Goal: Task Accomplishment & Management: Manage account settings

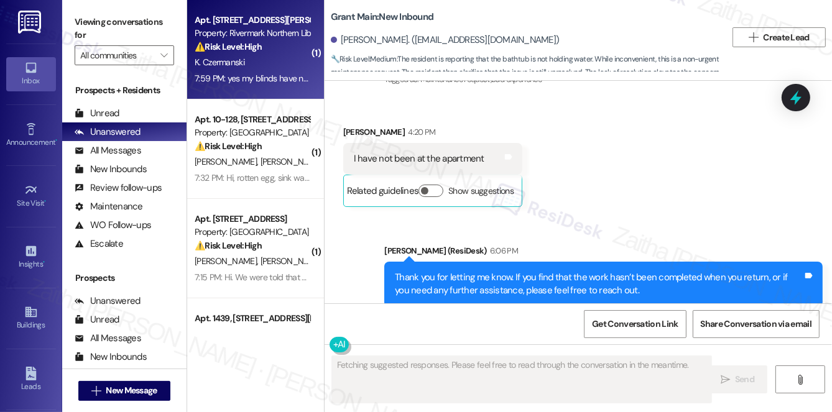
scroll to position [7416, 0]
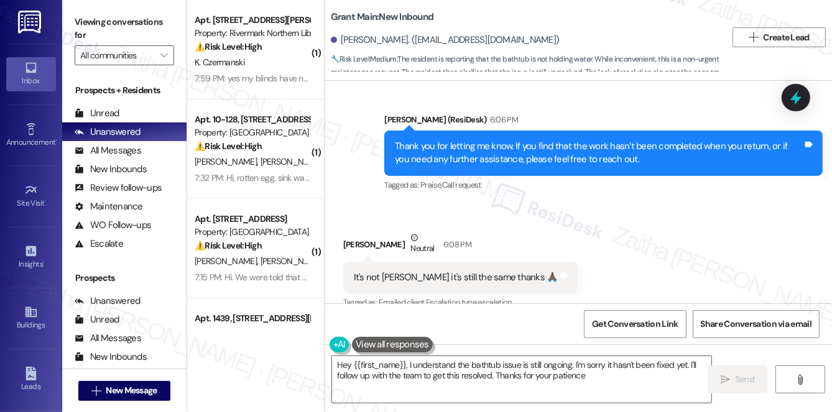
type textarea "Hey {{first_name}}, I understand the bathtub issue is still ongoing. I'm sorry …"
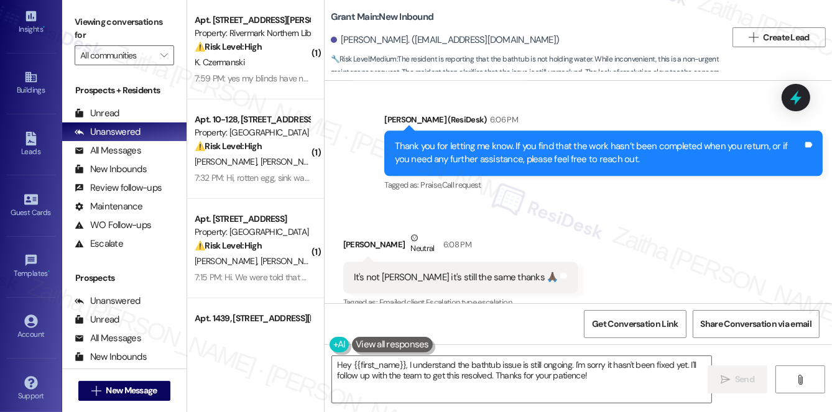
scroll to position [237, 0]
click at [20, 320] on link "Account" at bounding box center [31, 326] width 50 height 34
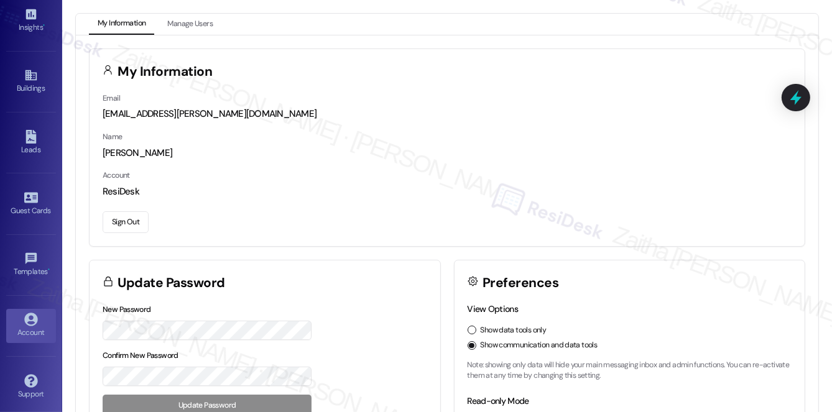
click at [126, 218] on button "Sign Out" at bounding box center [126, 223] width 46 height 22
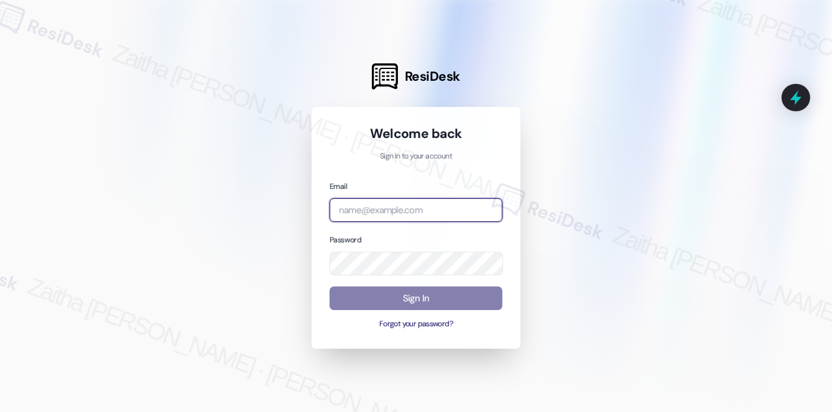
click at [416, 213] on input "email" at bounding box center [416, 210] width 173 height 24
type input "automated-surveys-meridian_management-zaitha.mae.[PERSON_NAME]@meridian_[DOMAIN…"
